Goal: Complete application form: Complete application form

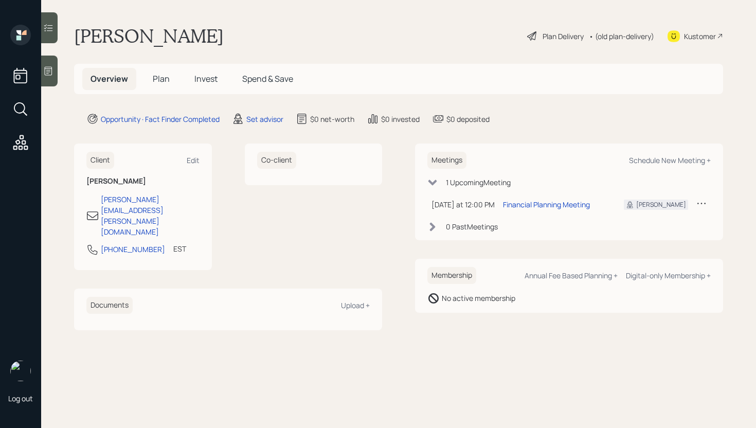
click at [166, 78] on span "Plan" at bounding box center [161, 78] width 17 height 11
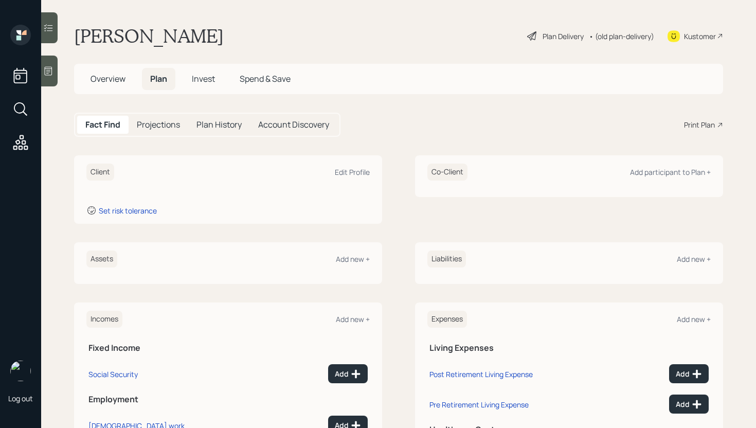
click at [49, 71] on icon at bounding box center [49, 71] width 8 height 9
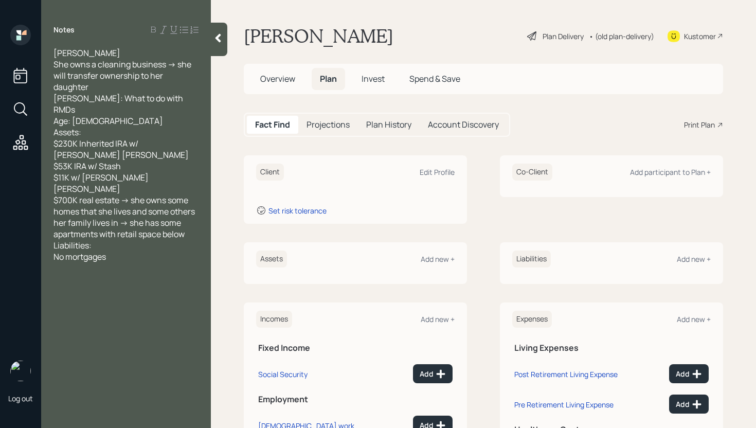
click at [426, 250] on div "Assets Add new +" at bounding box center [355, 263] width 223 height 42
click at [430, 255] on div "Add new +" at bounding box center [438, 259] width 34 height 10
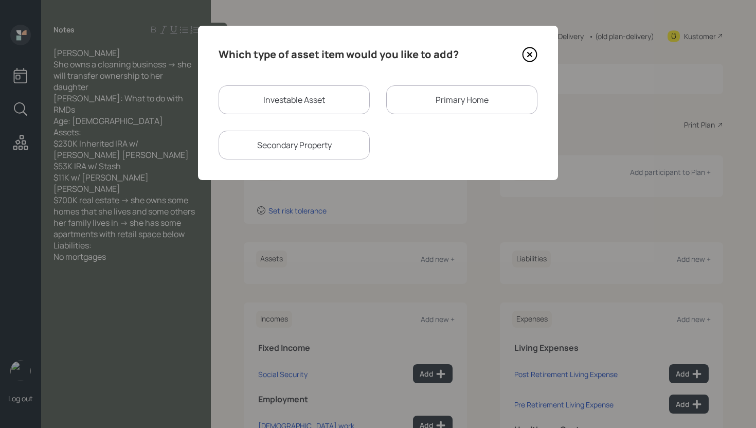
click at [295, 103] on div "Investable Asset" at bounding box center [294, 99] width 151 height 29
select select "taxable"
select select "balanced"
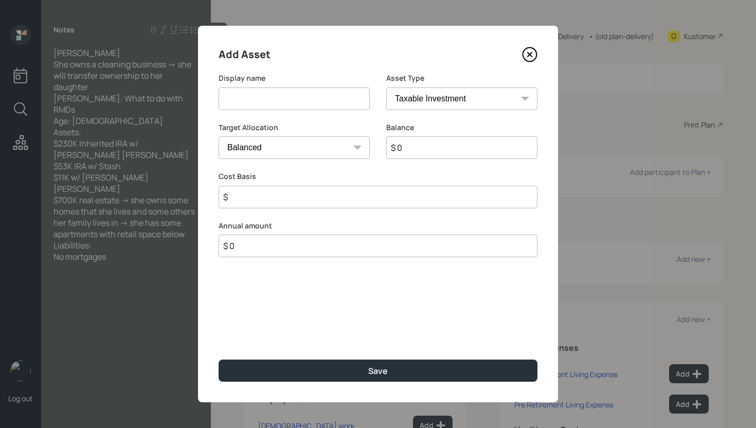
click at [289, 100] on input at bounding box center [294, 98] width 151 height 23
type input "Schwab Inherited IRA"
click at [445, 103] on select "SEP IRA IRA Roth IRA 401(k) Roth 401(k) 403(b) Roth 403(b) 457(b) Roth 457(b) H…" at bounding box center [461, 98] width 151 height 23
select select "ira"
click at [386, 87] on select "SEP IRA IRA Roth IRA 401(k) Roth 401(k) 403(b) Roth 403(b) 457(b) Roth 457(b) H…" at bounding box center [461, 98] width 151 height 23
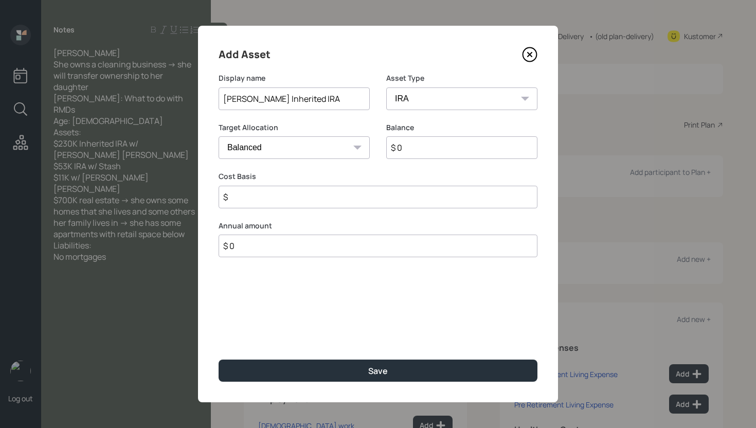
type input "$"
click at [440, 155] on input "$ 0" at bounding box center [461, 147] width 151 height 23
type input "$ 230,000"
type input "$ 0"
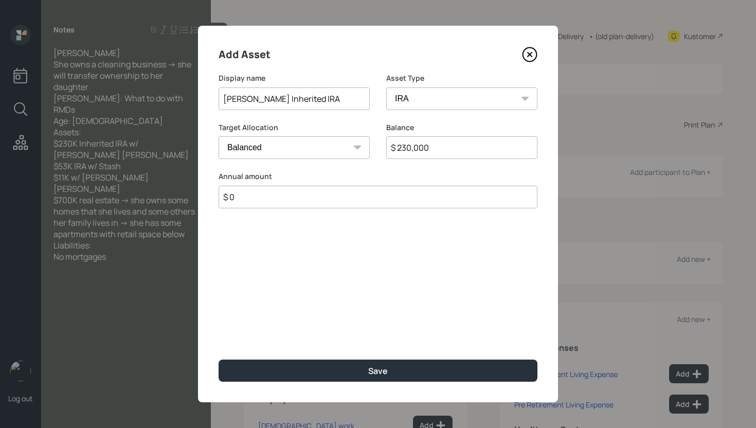
click at [219, 359] on button "Save" at bounding box center [378, 370] width 319 height 22
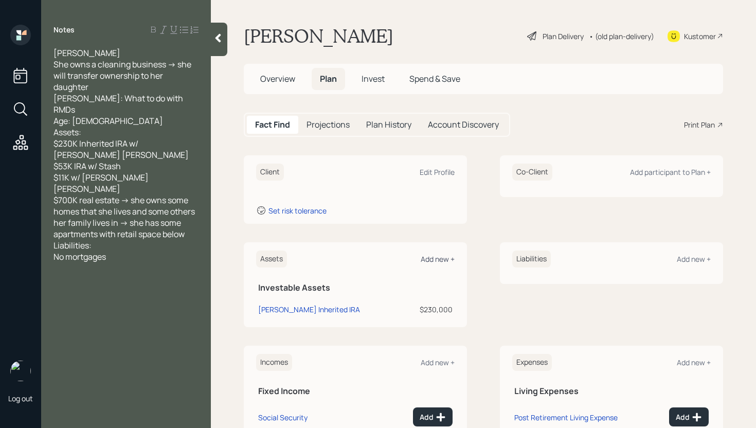
click at [445, 261] on div "Add new +" at bounding box center [438, 259] width 34 height 10
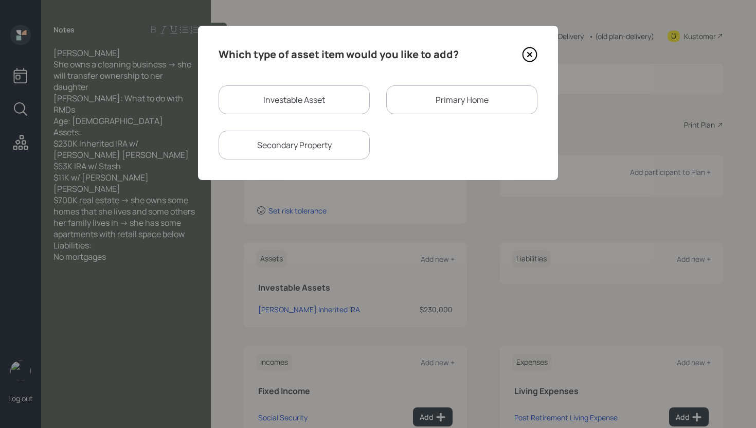
click at [332, 96] on div "Investable Asset" at bounding box center [294, 99] width 151 height 29
select select "taxable"
select select "balanced"
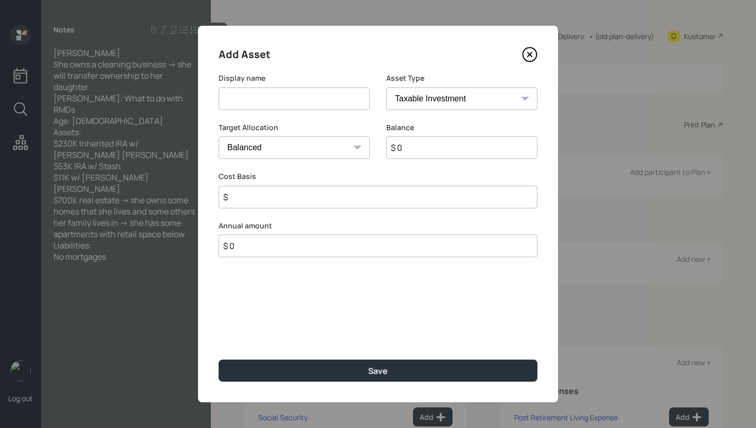
click at [320, 95] on input at bounding box center [294, 98] width 151 height 23
type input "Stash IRA"
click at [417, 96] on select "SEP IRA IRA Roth IRA 401(k) Roth 401(k) 403(b) Roth 403(b) 457(b) Roth 457(b) H…" at bounding box center [461, 98] width 151 height 23
select select "ira"
click at [386, 87] on select "SEP IRA IRA Roth IRA 401(k) Roth 401(k) 403(b) Roth 403(b) 457(b) Roth 457(b) H…" at bounding box center [461, 98] width 151 height 23
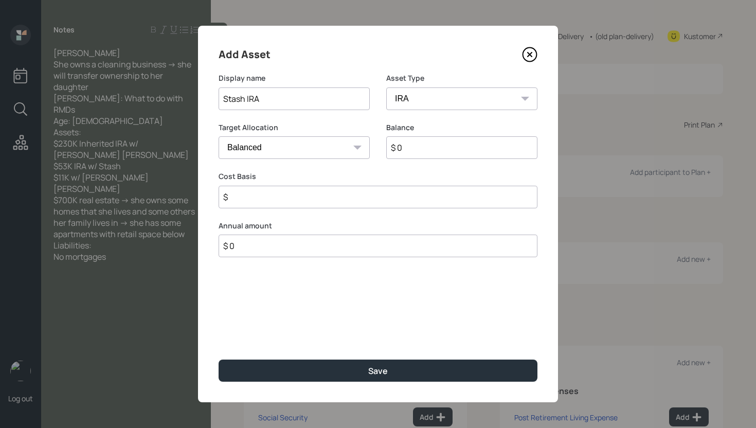
type input "$"
click at [429, 148] on input "$ 0" at bounding box center [461, 147] width 151 height 23
click at [429, 147] on input "$ 0" at bounding box center [461, 147] width 151 height 23
type input "$ 53,000"
type input "$ 0"
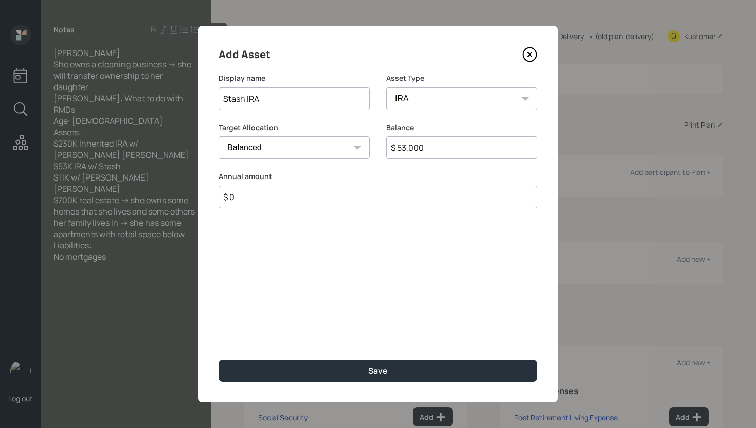
click at [219, 359] on button "Save" at bounding box center [378, 370] width 319 height 22
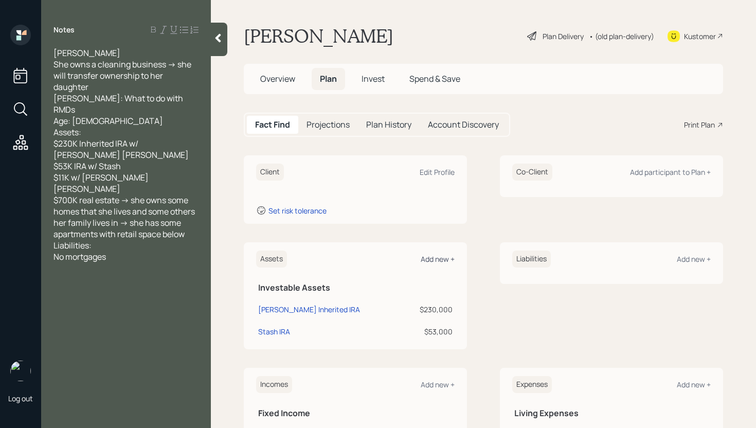
click at [447, 259] on div "Add new +" at bounding box center [438, 259] width 34 height 10
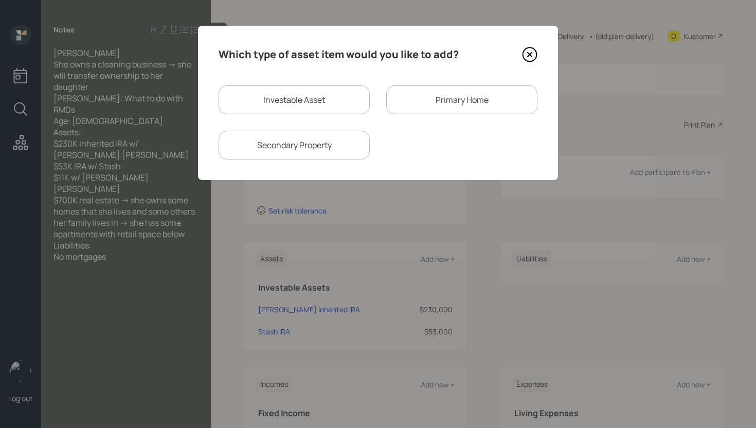
click at [319, 85] on div "Which type of asset item would you like to add? Investable Asset Primary Home S…" at bounding box center [378, 103] width 360 height 154
click at [320, 96] on div "Investable Asset" at bounding box center [294, 99] width 151 height 29
select select "taxable"
select select "balanced"
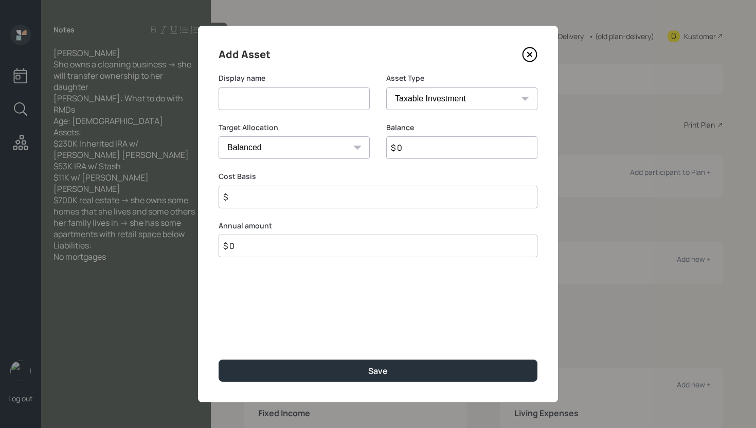
click at [313, 99] on input at bounding box center [294, 98] width 151 height 23
type input "Sallie Mae"
click at [334, 151] on select "Cash Conservative Balanced Aggressive" at bounding box center [294, 147] width 151 height 23
select select "conservative"
click at [219, 136] on select "Cash Conservative Balanced Aggressive" at bounding box center [294, 147] width 151 height 23
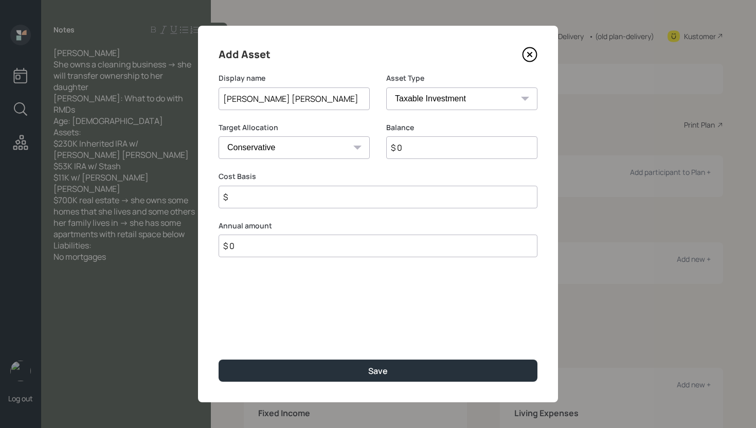
click at [448, 147] on input "$ 0" at bounding box center [461, 147] width 151 height 23
type input "$ 11,000"
type input "$ 0"
click at [219, 359] on button "Save" at bounding box center [378, 370] width 319 height 22
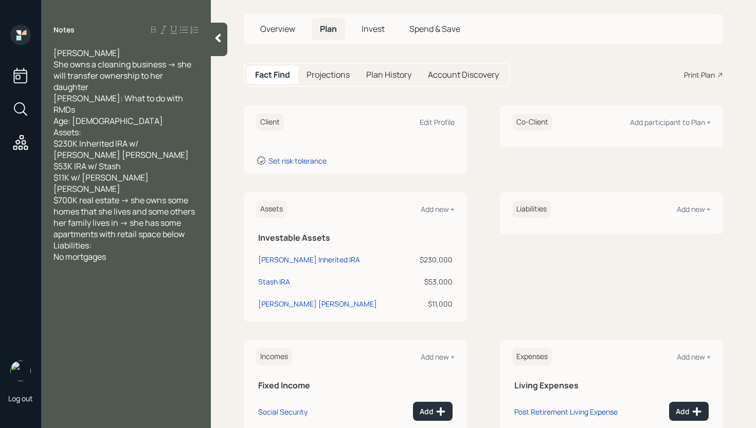
scroll to position [155, 0]
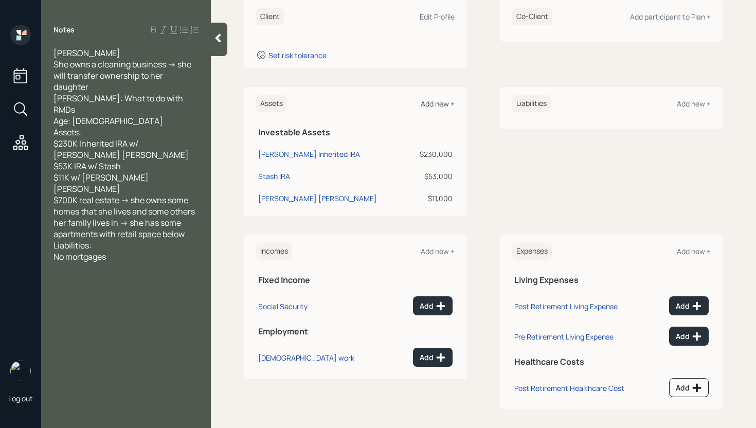
click at [438, 101] on div "Add new +" at bounding box center [438, 104] width 34 height 10
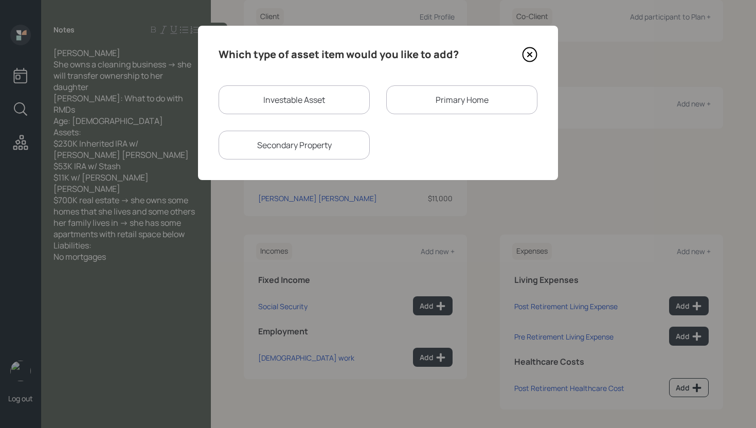
click at [470, 96] on div "Primary Home" at bounding box center [461, 99] width 151 height 29
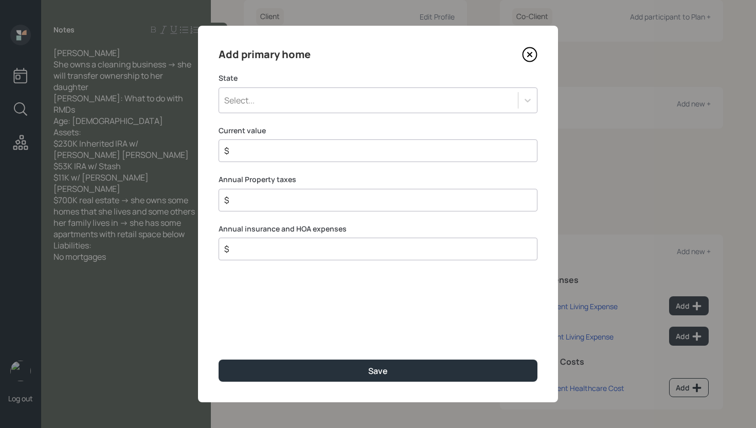
click at [335, 97] on div "Select..." at bounding box center [368, 100] width 299 height 17
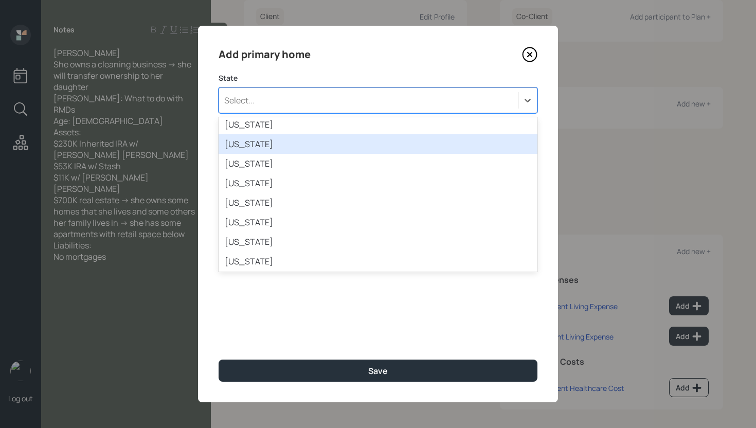
scroll to position [135, 0]
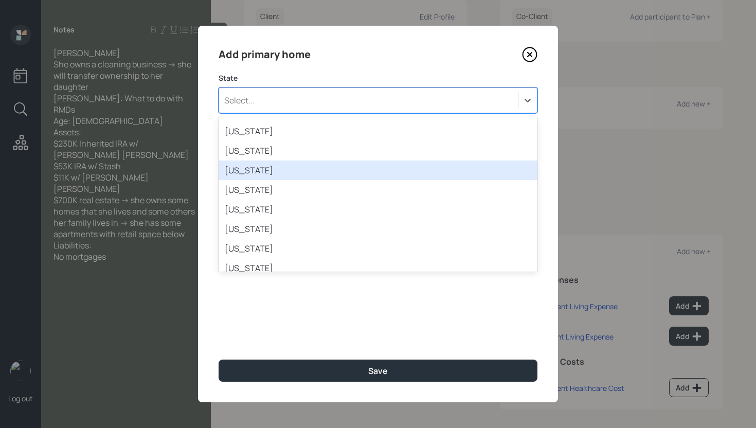
click at [303, 166] on div "Georgia" at bounding box center [378, 170] width 319 height 20
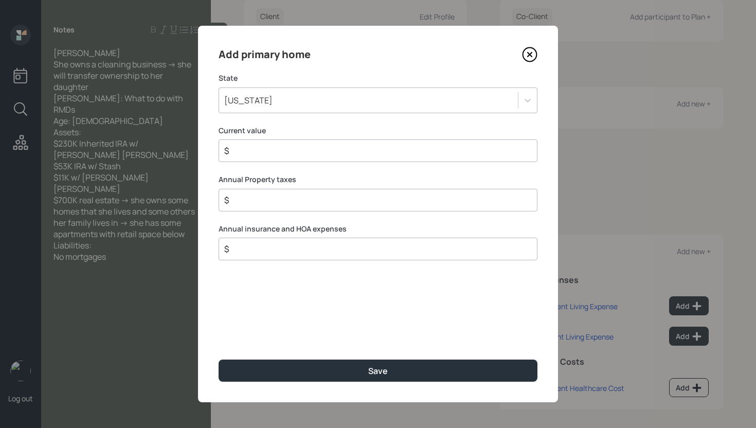
click at [310, 154] on input "$" at bounding box center [373, 150] width 301 height 12
type input "$ 700,000"
click at [219, 359] on button "Save" at bounding box center [378, 370] width 319 height 22
